Goal: Transaction & Acquisition: Purchase product/service

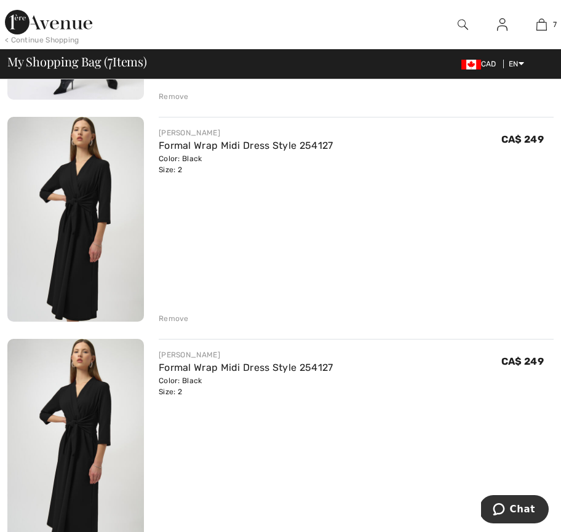
scroll to position [1285, 0]
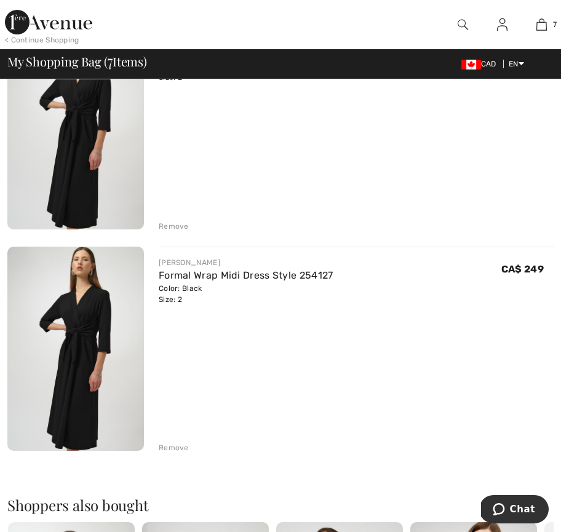
click at [172, 450] on div "Remove" at bounding box center [174, 447] width 30 height 11
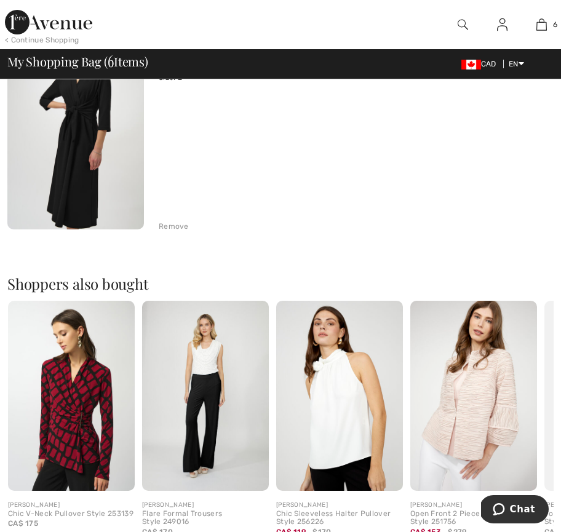
click at [172, 222] on div "Remove" at bounding box center [174, 226] width 30 height 11
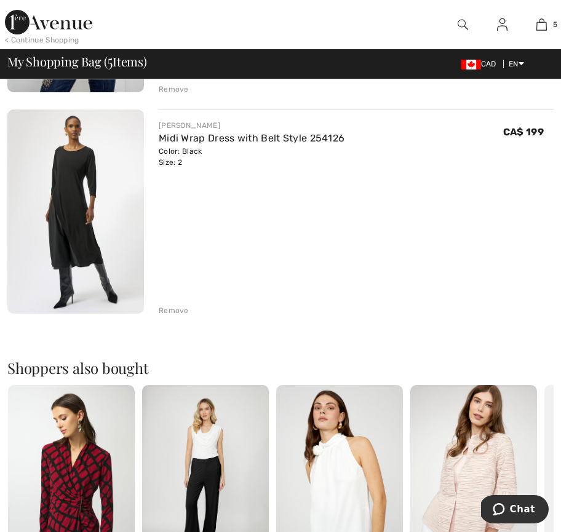
scroll to position [977, 0]
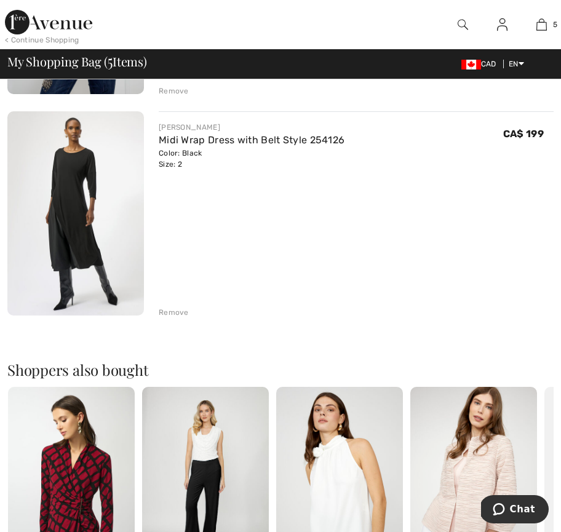
click at [176, 309] on div "Remove" at bounding box center [174, 312] width 30 height 11
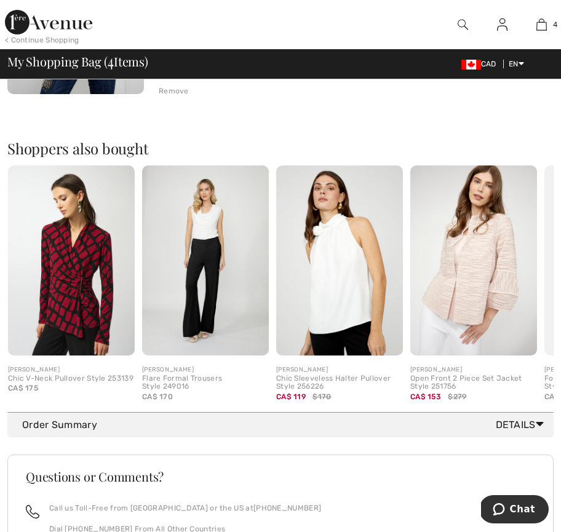
click at [170, 89] on div "Remove" at bounding box center [174, 90] width 30 height 11
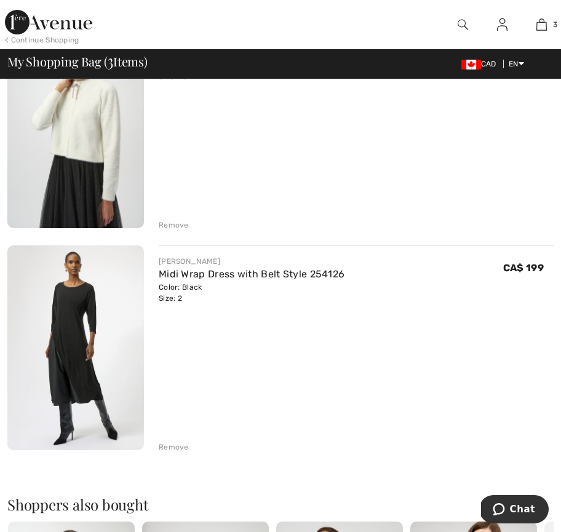
scroll to position [397, 0]
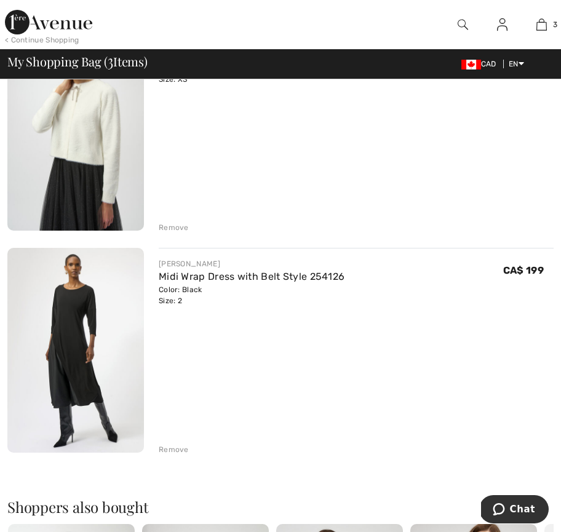
click at [176, 448] on div "Remove" at bounding box center [174, 449] width 30 height 11
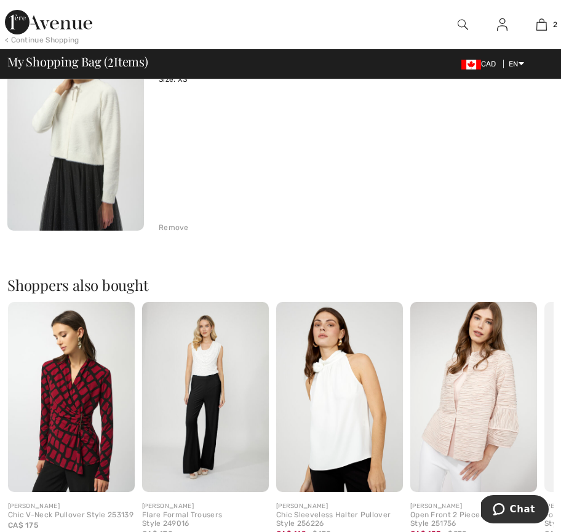
click at [169, 224] on div "Remove" at bounding box center [174, 227] width 30 height 11
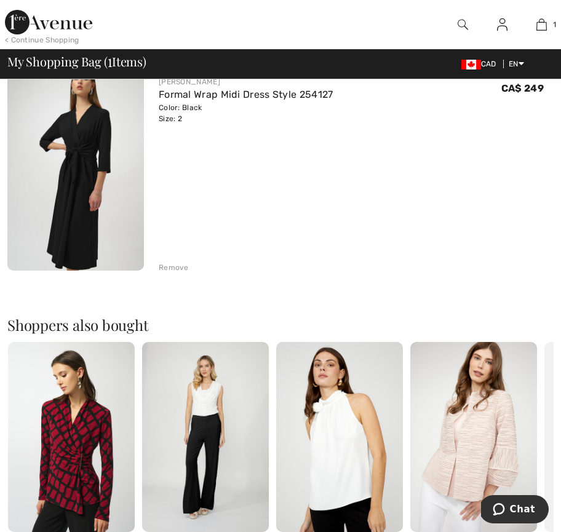
scroll to position [0, 0]
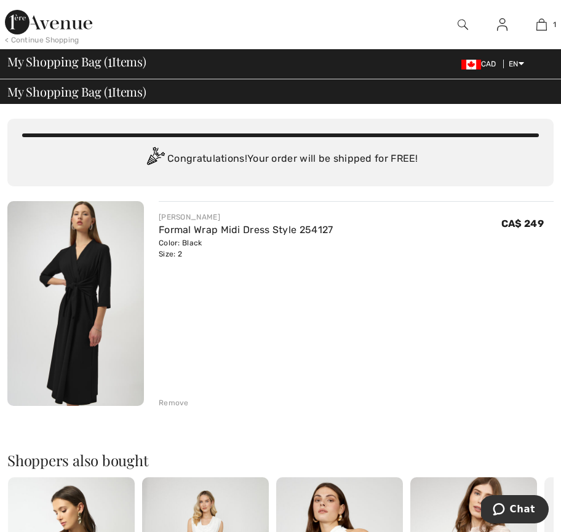
click at [165, 402] on div "Remove" at bounding box center [174, 402] width 30 height 11
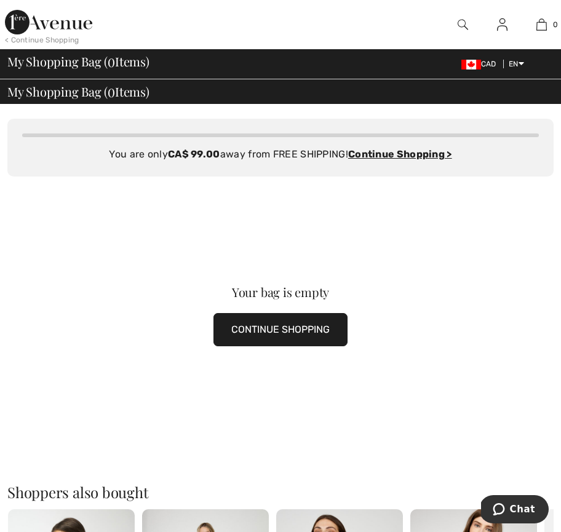
click at [460, 21] on img at bounding box center [463, 24] width 10 height 15
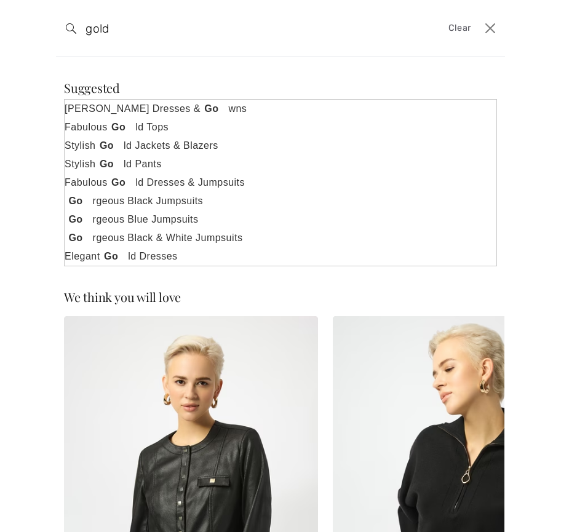
type input "gold"
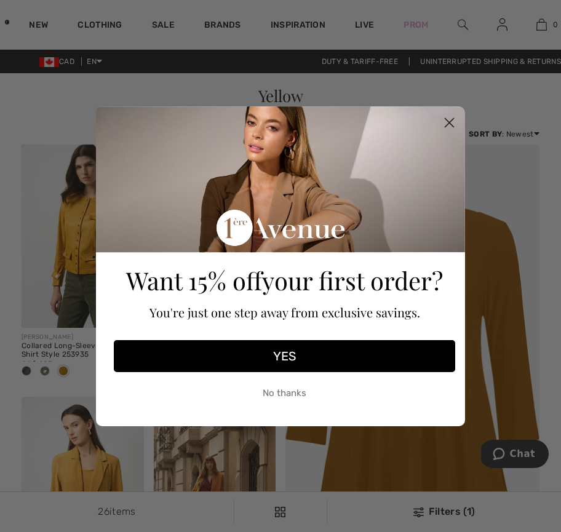
click at [451, 121] on icon "Close dialog" at bounding box center [449, 122] width 9 height 9
